Goal: Transaction & Acquisition: Obtain resource

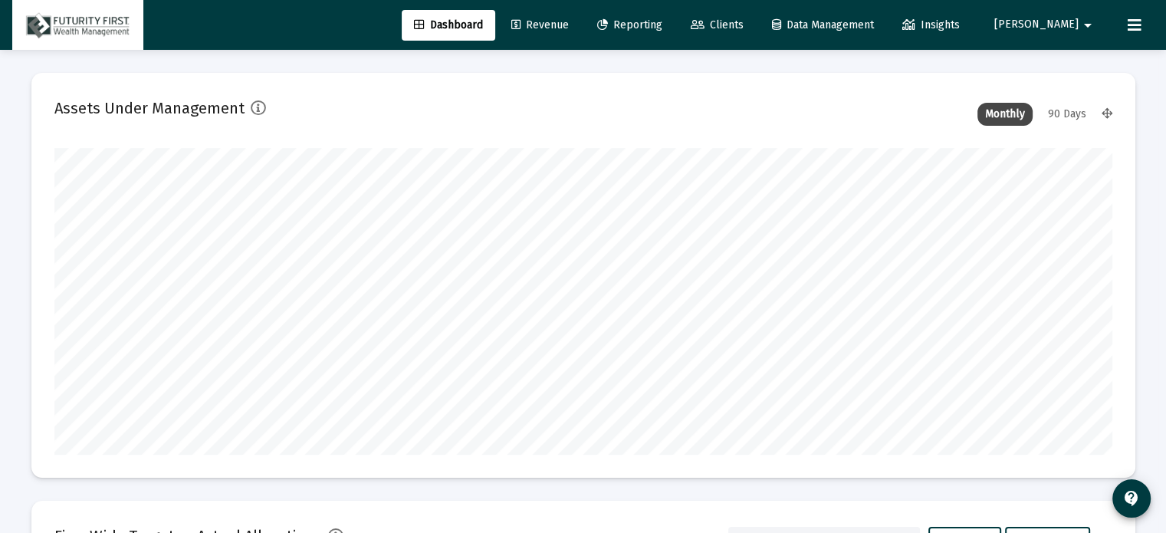
scroll to position [307, 569]
type input "[DATE]"
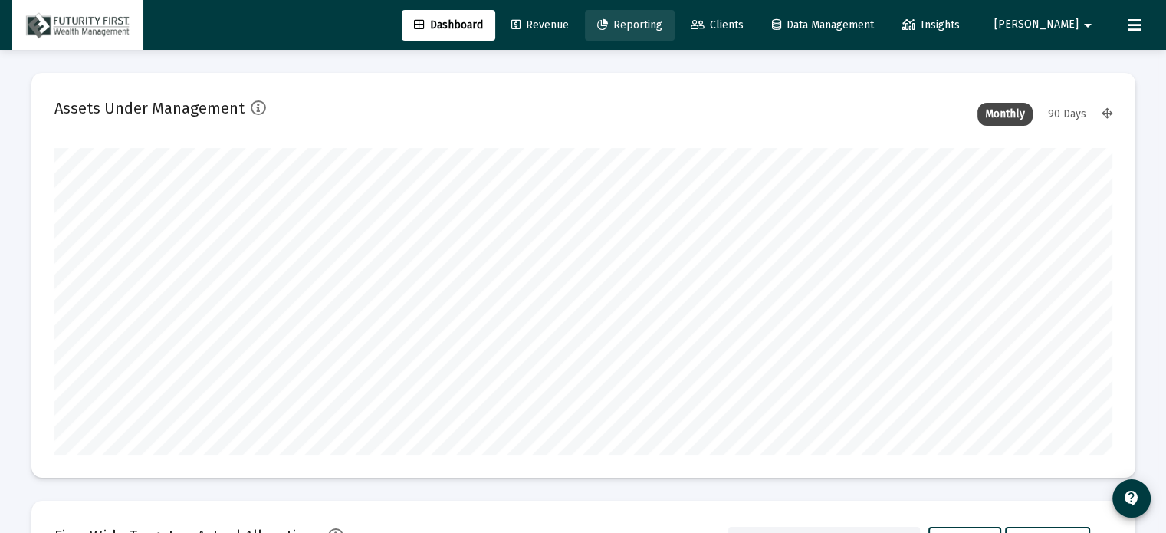
click at [662, 27] on span "Reporting" at bounding box center [629, 24] width 65 height 13
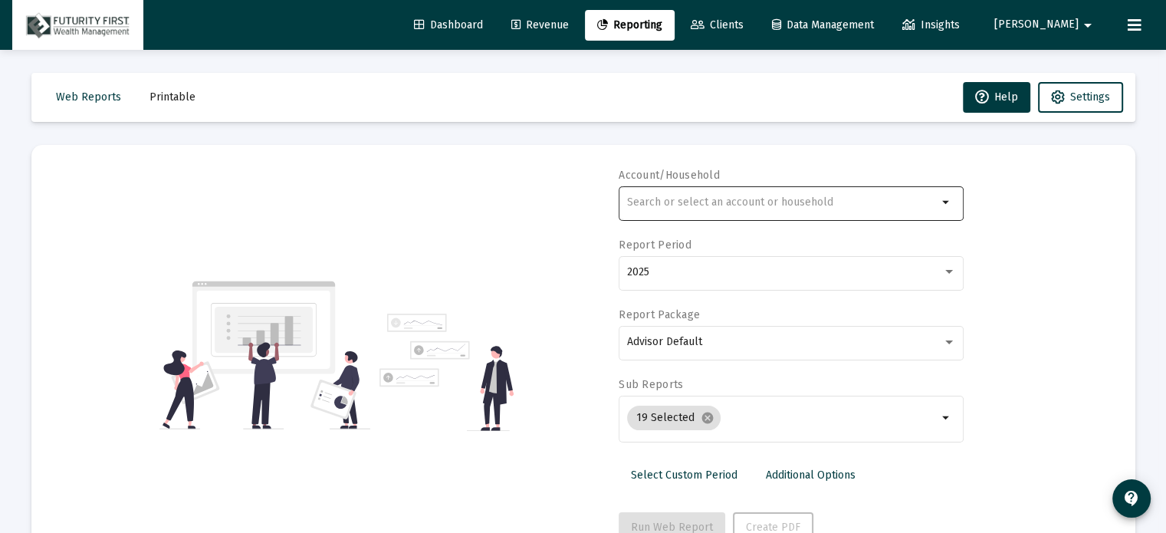
click at [668, 202] on input "text" at bounding box center [782, 202] width 310 height 12
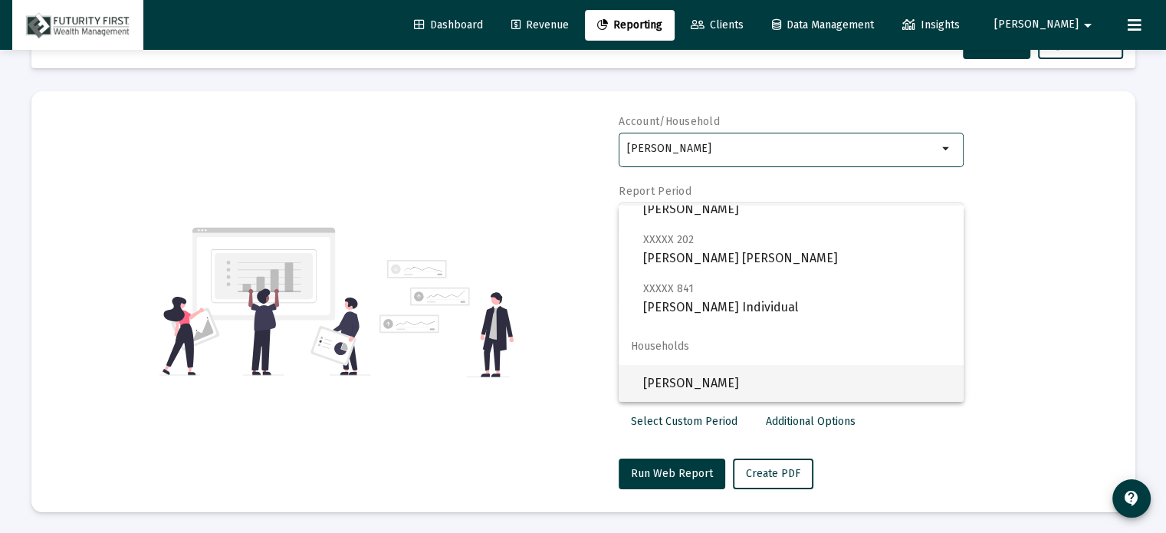
scroll to position [54, 0]
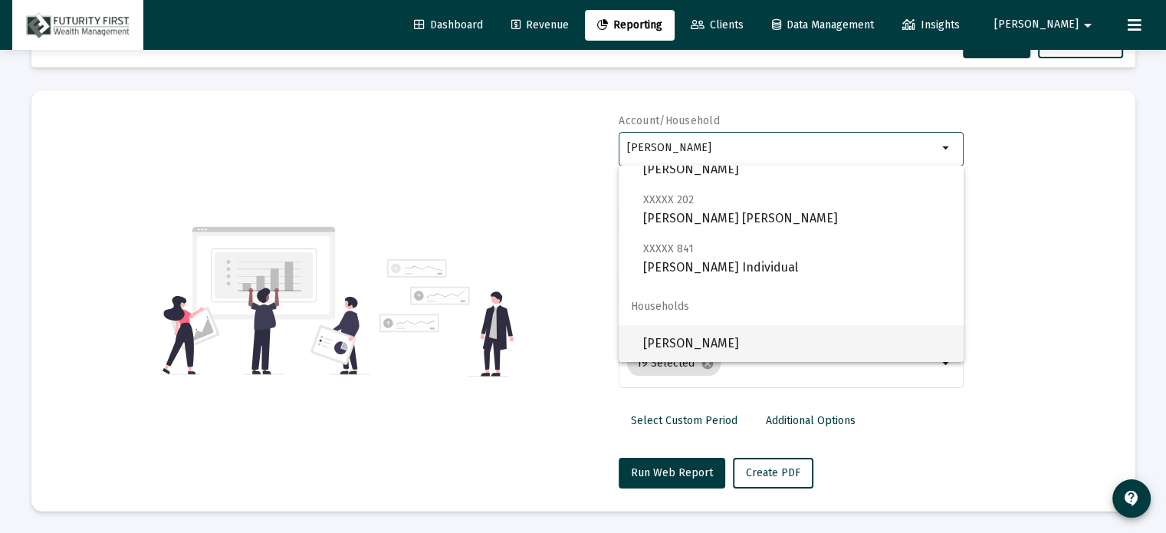
click at [731, 349] on span "[PERSON_NAME]" at bounding box center [797, 343] width 308 height 37
type input "[PERSON_NAME]"
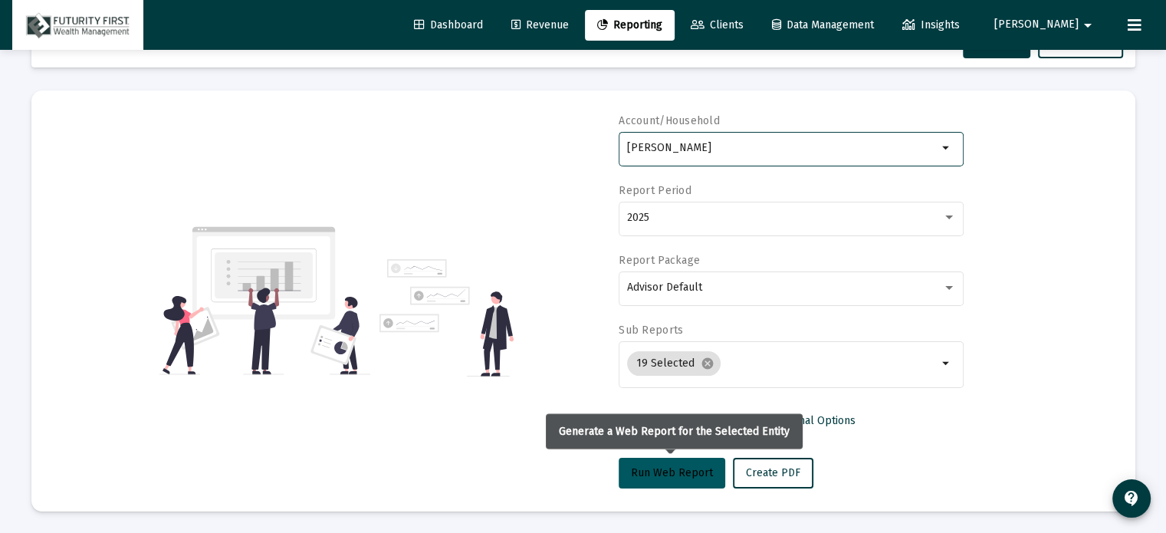
click at [677, 471] on span "Run Web Report" at bounding box center [672, 472] width 82 height 13
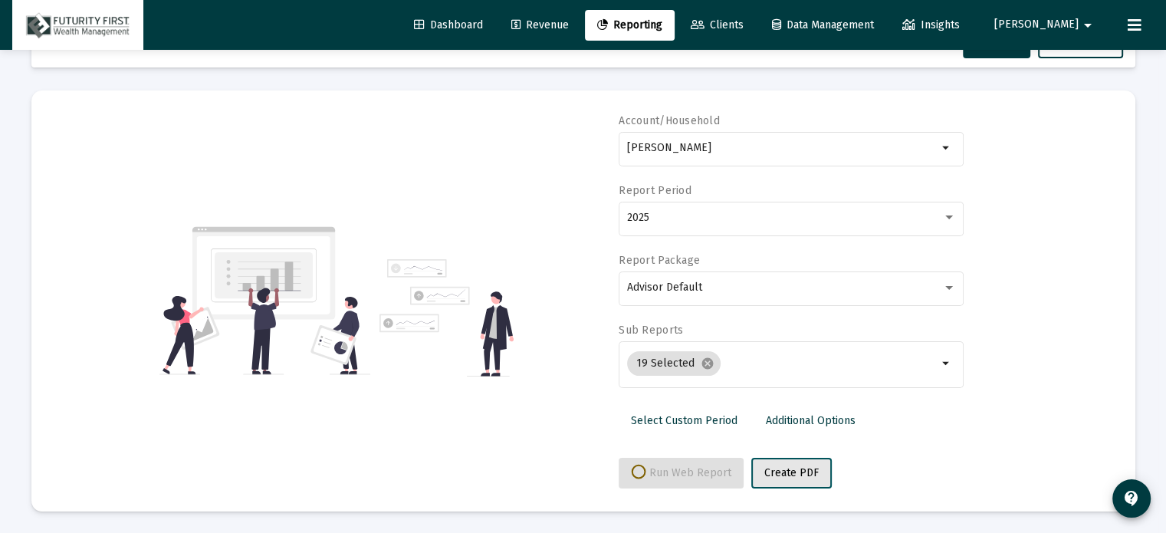
click at [791, 468] on span "Create PDF" at bounding box center [791, 472] width 54 height 13
select select "View all"
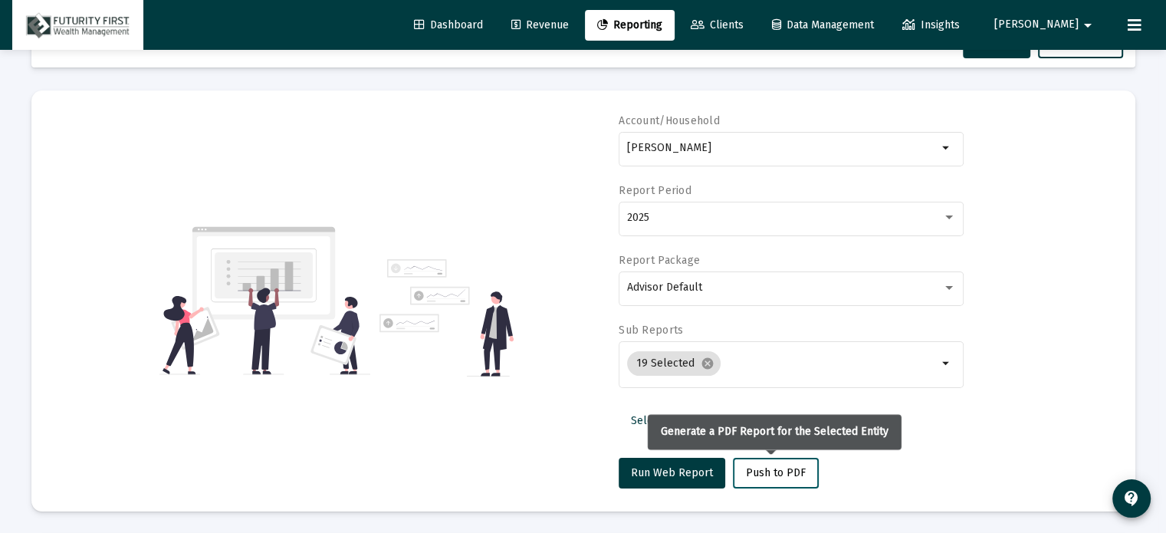
click at [773, 473] on span "Push to PDF" at bounding box center [776, 472] width 60 height 13
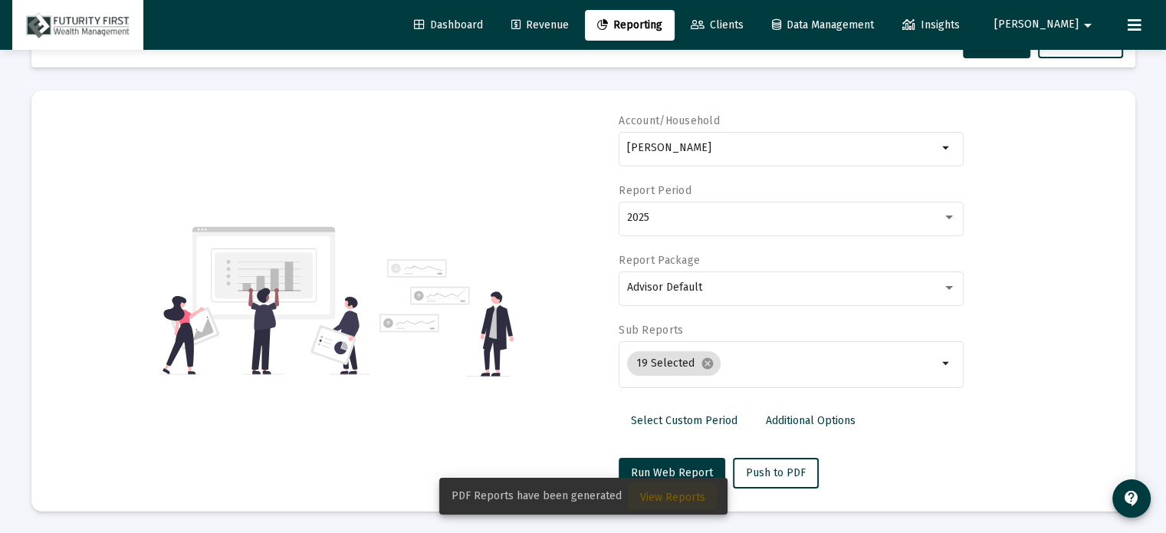
click at [648, 494] on span "View Reports" at bounding box center [672, 496] width 65 height 13
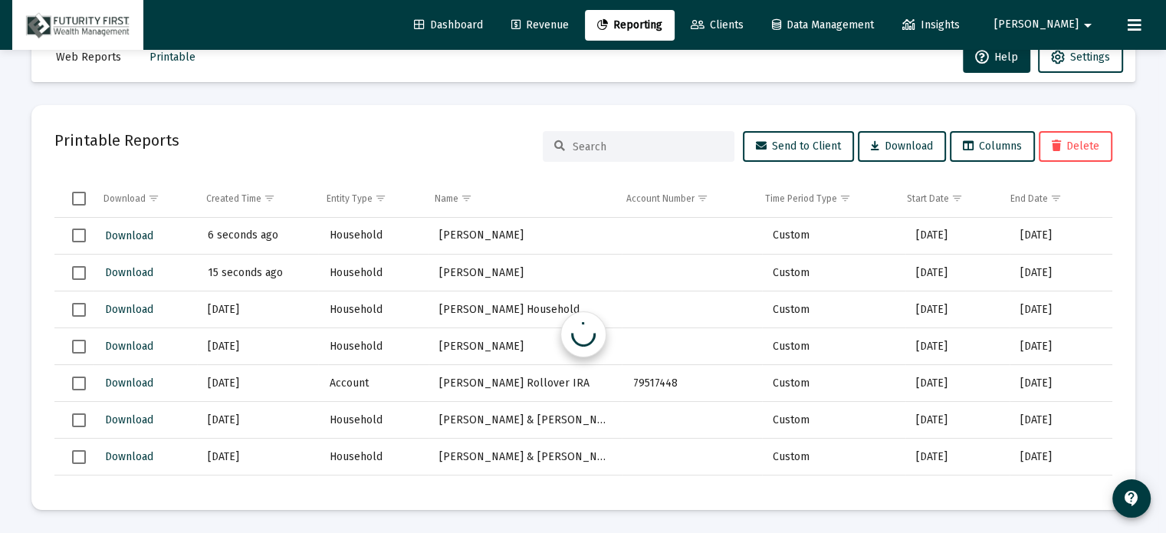
scroll to position [40, 0]
click at [113, 235] on span "Download" at bounding box center [129, 235] width 48 height 13
